Goal: Feedback & Contribution: Contribute content

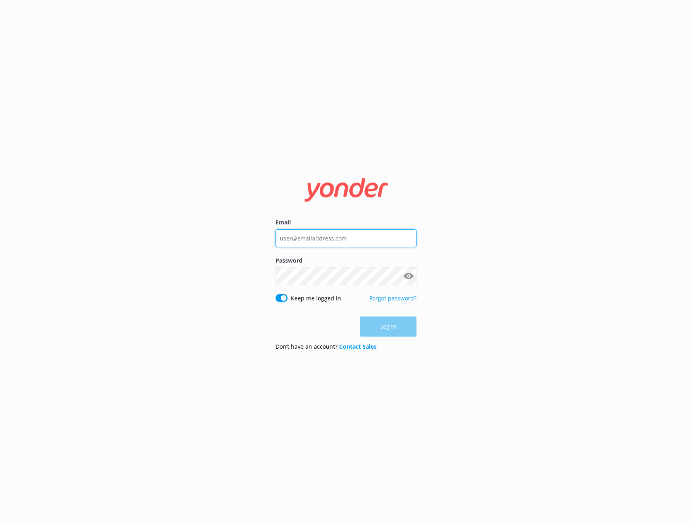
type input "info@cliffcreekoutfitters.com"
click at [403, 326] on button "Log in" at bounding box center [388, 327] width 56 height 20
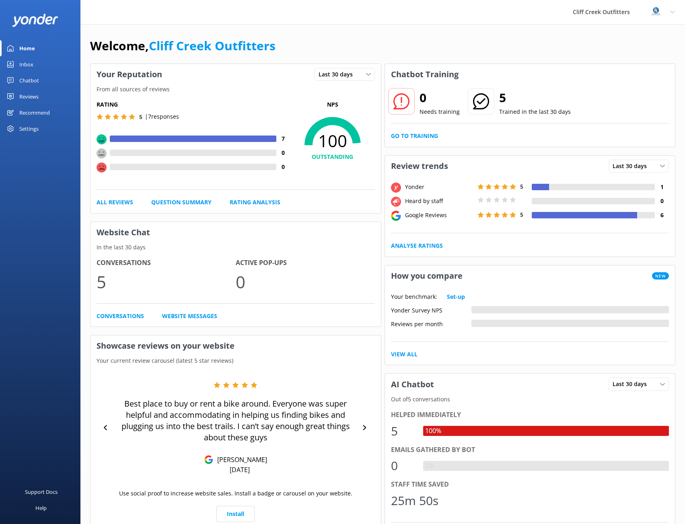
click at [28, 94] on div "Reviews" at bounding box center [28, 97] width 19 height 16
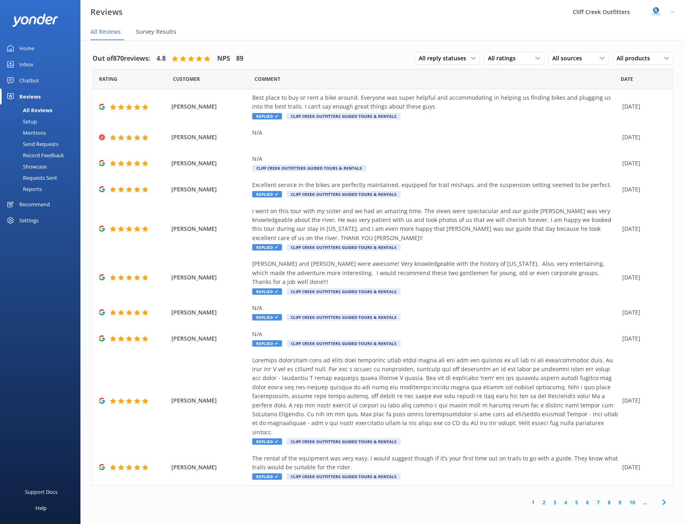
click at [44, 153] on div "Record Feedback" at bounding box center [34, 155] width 59 height 11
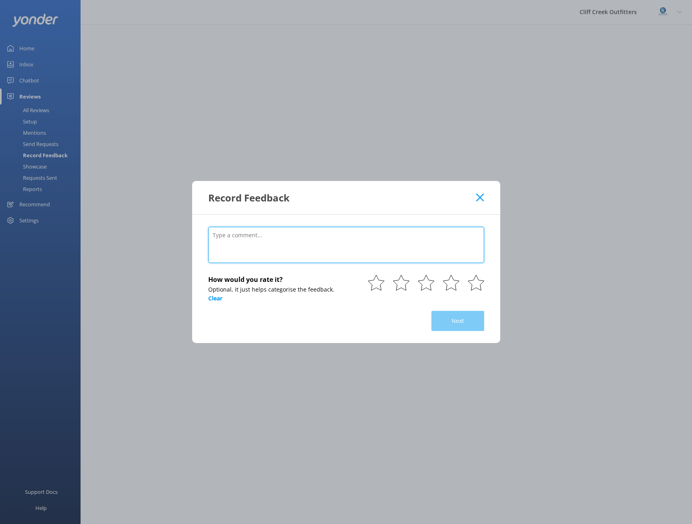
click at [295, 244] on textarea at bounding box center [346, 245] width 276 height 36
paste textarea "Thank you so much, [PERSON_NAME]! We’re thrilled to hear that [PERSON_NAME] mad…"
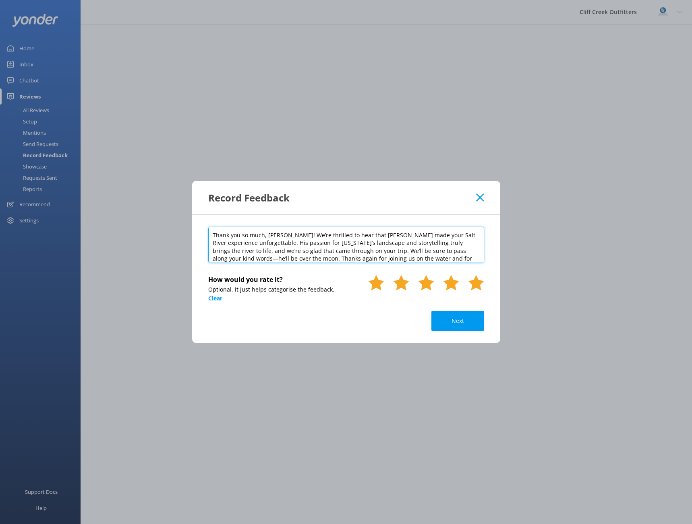
type textarea "Thank you so much, [PERSON_NAME]! We’re thrilled to hear that [PERSON_NAME] mad…"
click at [471, 284] on use at bounding box center [476, 282] width 16 height 15
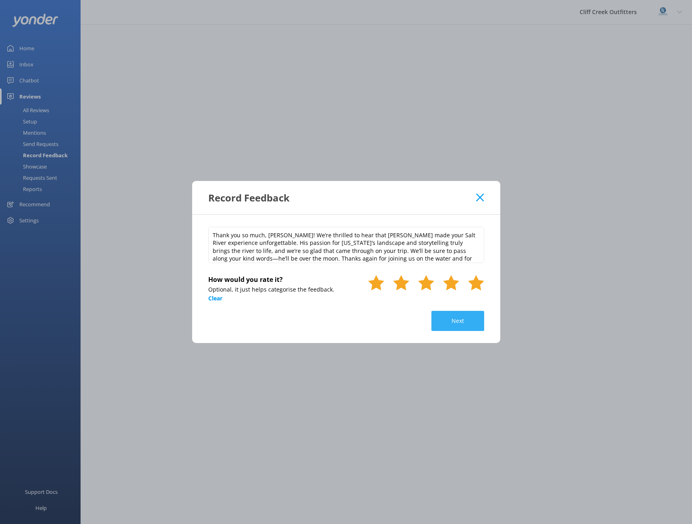
click at [455, 320] on button "Next" at bounding box center [457, 321] width 53 height 20
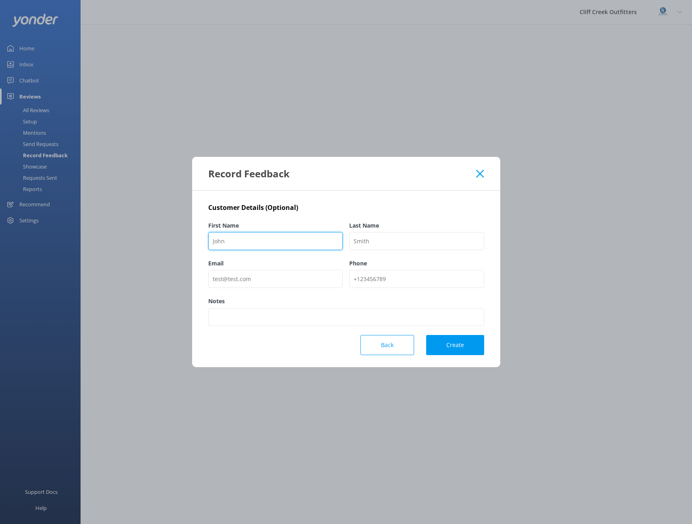
click at [256, 237] on input "First Name" at bounding box center [275, 241] width 135 height 18
click at [230, 283] on input "Email" at bounding box center [275, 279] width 135 height 18
click at [289, 242] on input "First Name" at bounding box center [275, 241] width 135 height 18
type input "[PERSON_NAME]"
click at [378, 246] on input "Last Name" at bounding box center [416, 241] width 135 height 18
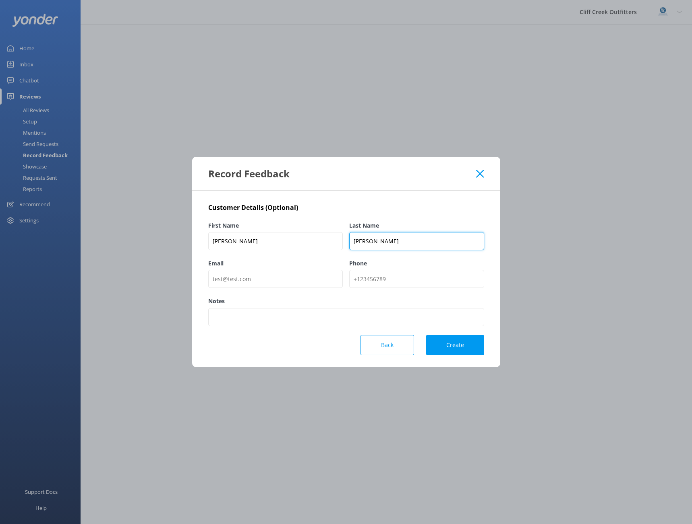
type input "[PERSON_NAME]"
click at [226, 283] on input "Email" at bounding box center [275, 279] width 135 height 18
click at [293, 280] on input "Email" at bounding box center [275, 279] width 135 height 18
paste input "[EMAIL_ADDRESS][DOMAIN_NAME]"
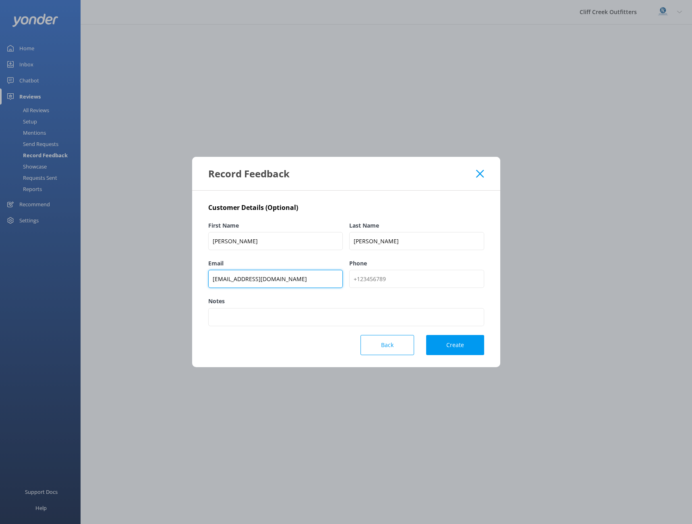
type input "[EMAIL_ADDRESS][DOMAIN_NAME]"
click at [427, 282] on input "Phone" at bounding box center [416, 279] width 135 height 18
paste input "[PHONE_NUMBER]"
type input "[PHONE_NUMBER]"
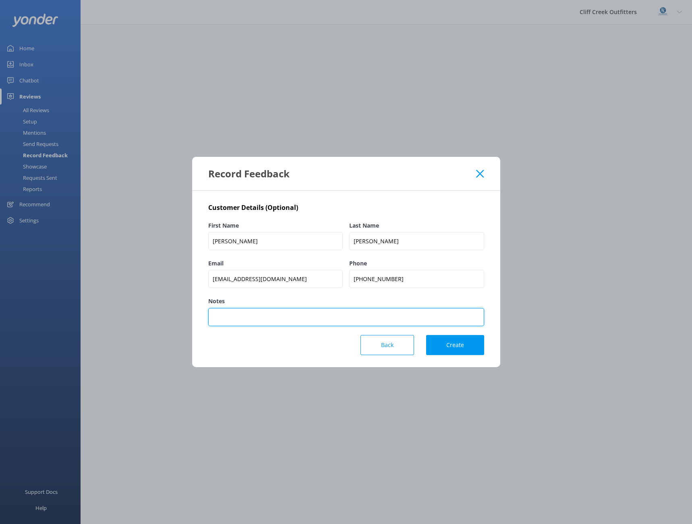
click at [286, 319] on input "Notes" at bounding box center [346, 317] width 276 height 18
type input "Viator Booking"
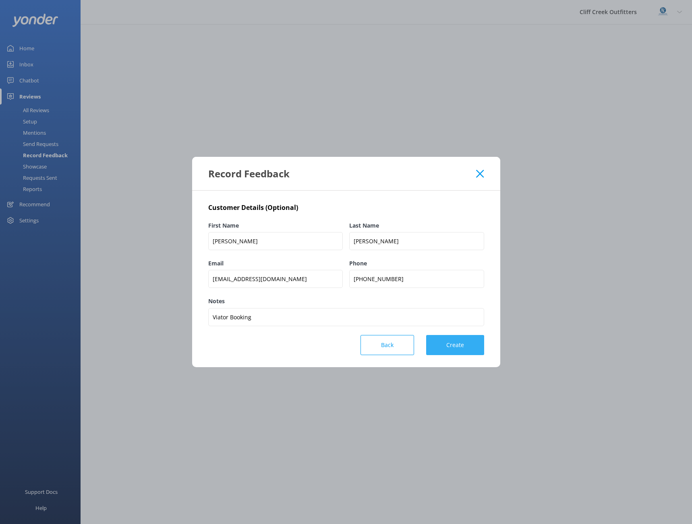
click at [429, 349] on button "Create" at bounding box center [455, 345] width 58 height 20
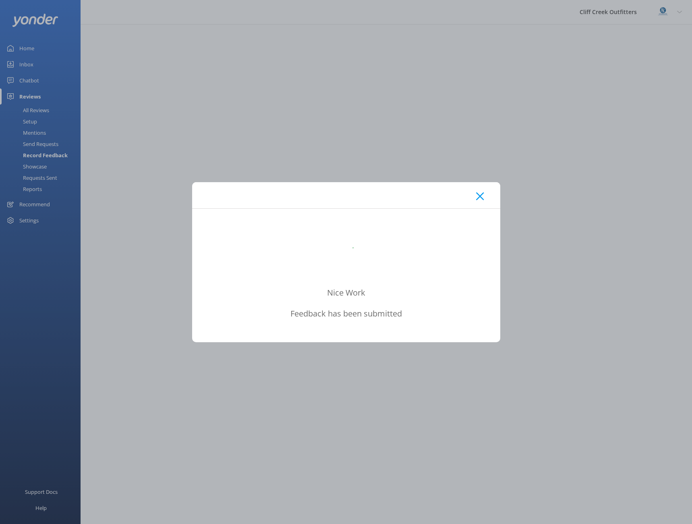
click at [478, 194] on icon at bounding box center [480, 196] width 8 height 8
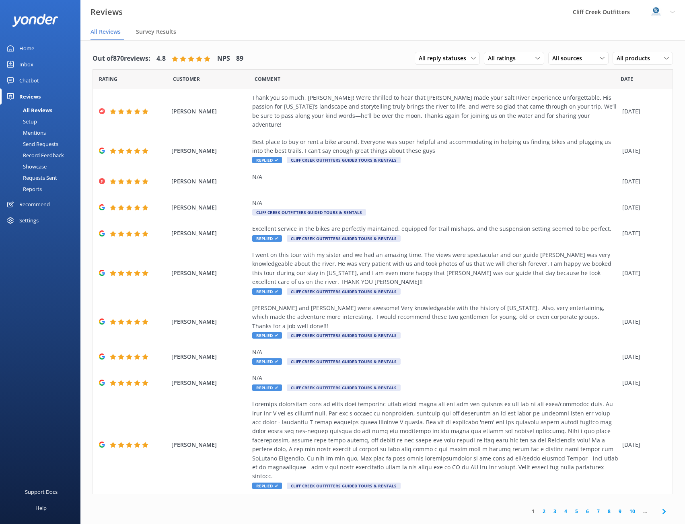
click at [31, 176] on div "Requests Sent" at bounding box center [31, 177] width 52 height 11
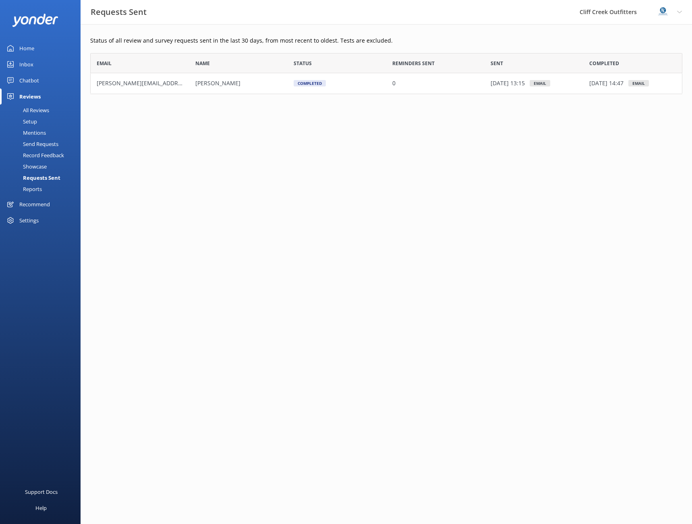
scroll to position [35, 586]
click at [32, 190] on div "Reports" at bounding box center [23, 189] width 37 height 11
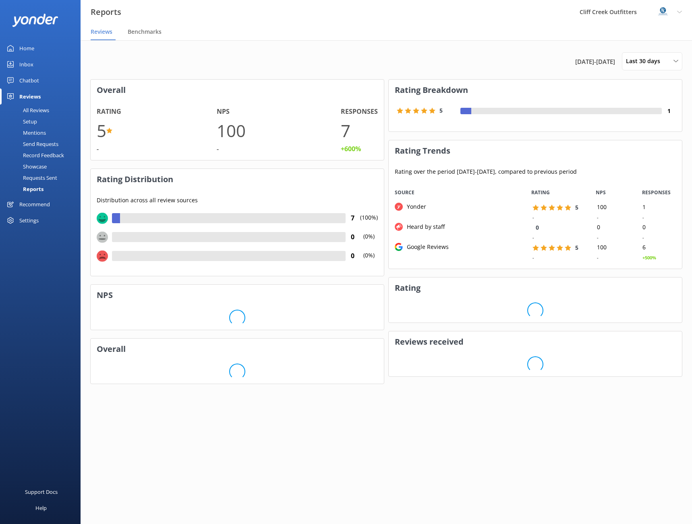
scroll to position [81, 284]
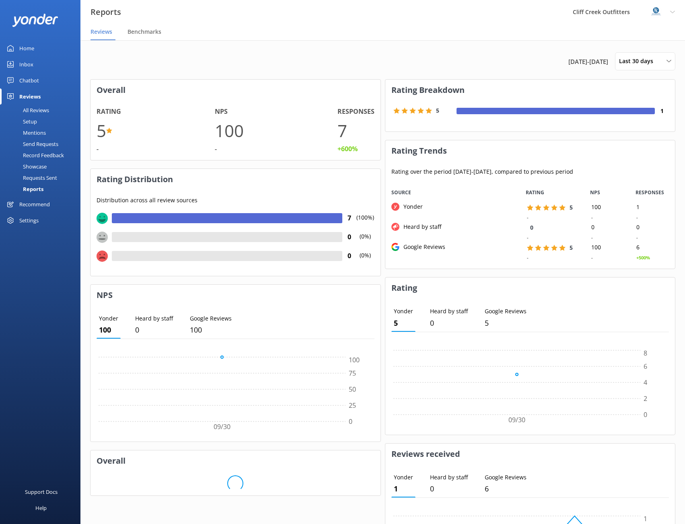
click at [33, 166] on div "Showcase" at bounding box center [26, 166] width 42 height 11
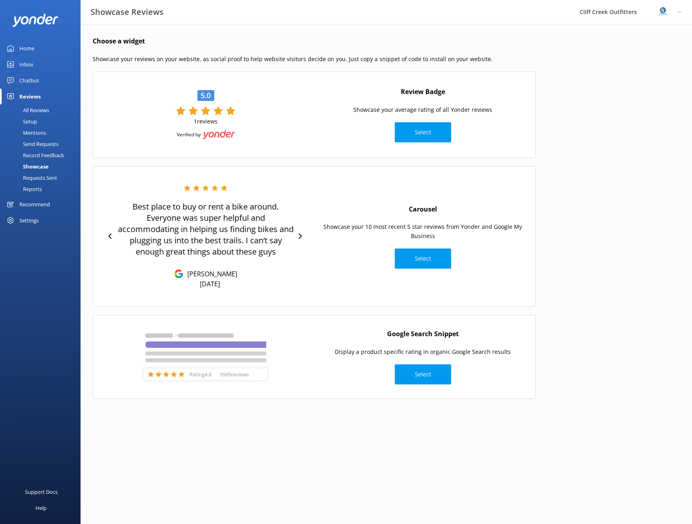
click at [35, 177] on div "Requests Sent" at bounding box center [31, 177] width 52 height 11
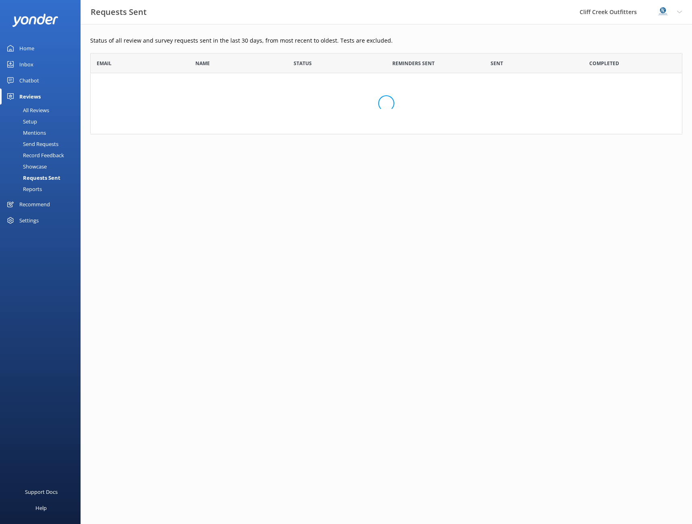
scroll to position [35, 586]
drag, startPoint x: 572, startPoint y: 293, endPoint x: 491, endPoint y: 250, distance: 91.7
click at [572, 293] on html "Requests [GEOGRAPHIC_DATA] Outfitters Profile Settings Logout Home Inbox Chatbo…" at bounding box center [346, 262] width 692 height 524
